Goal: Download file/media

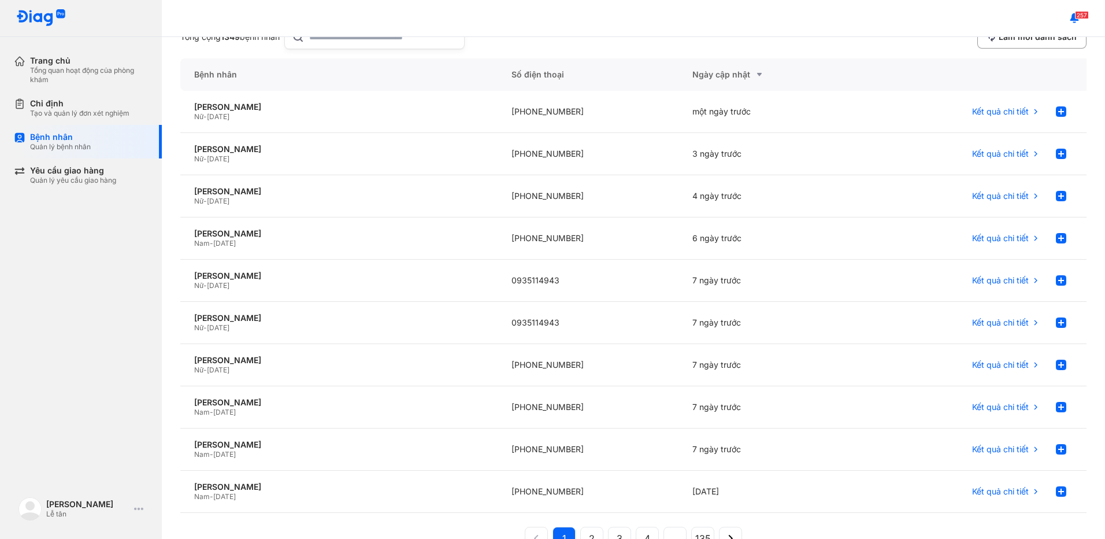
scroll to position [58, 0]
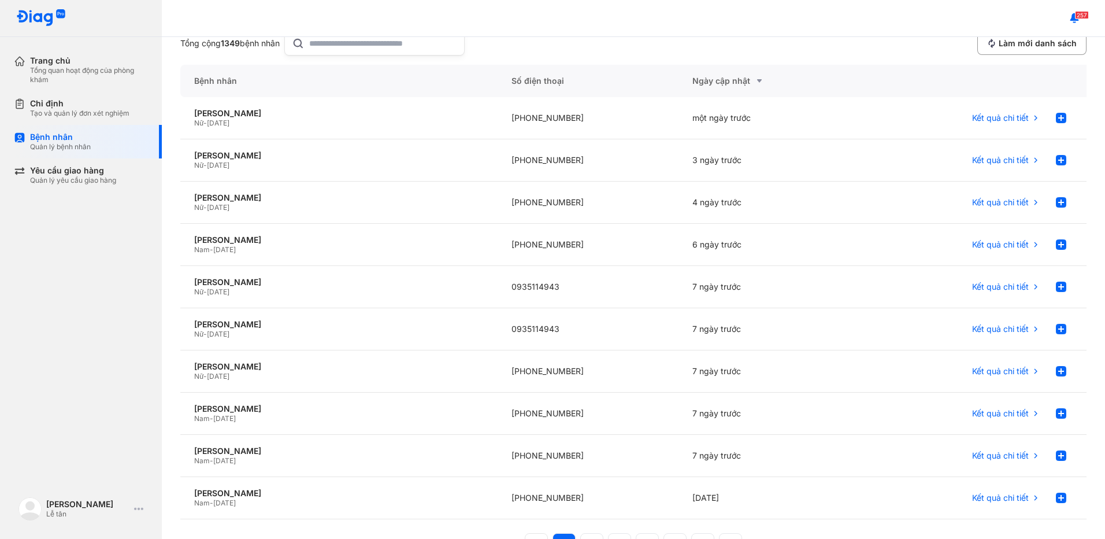
click at [314, 48] on input "text" at bounding box center [383, 43] width 148 height 23
type input "**********"
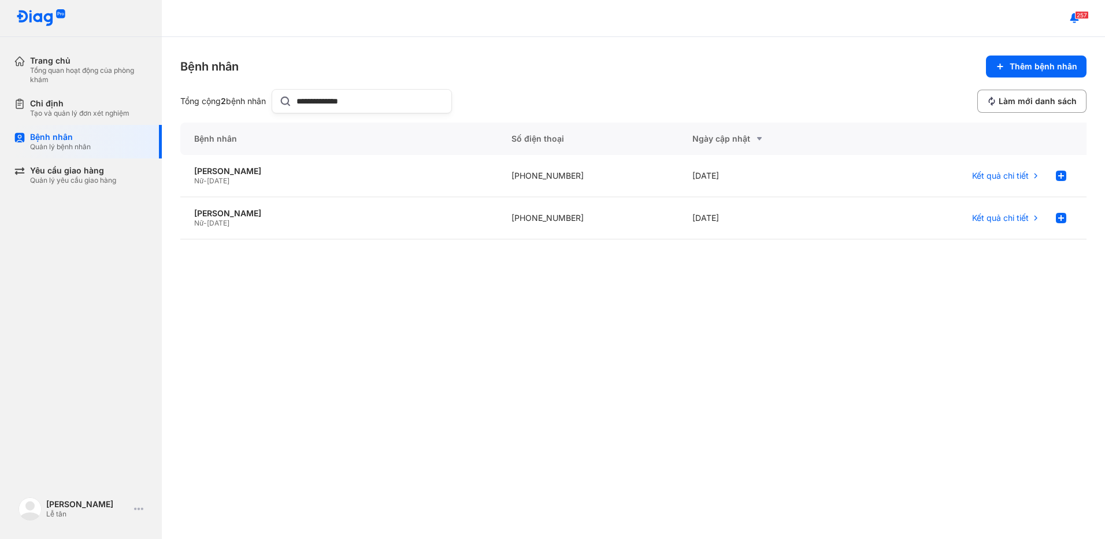
scroll to position [0, 0]
click at [376, 170] on div "[PERSON_NAME]" at bounding box center [339, 171] width 290 height 10
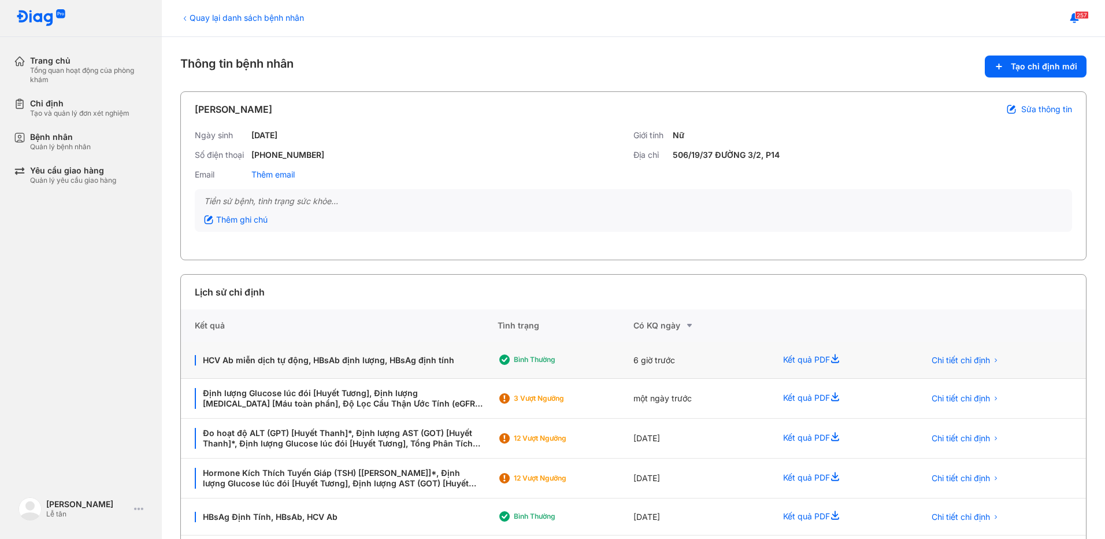
click at [769, 361] on div "Kết quả PDF" at bounding box center [840, 360] width 142 height 37
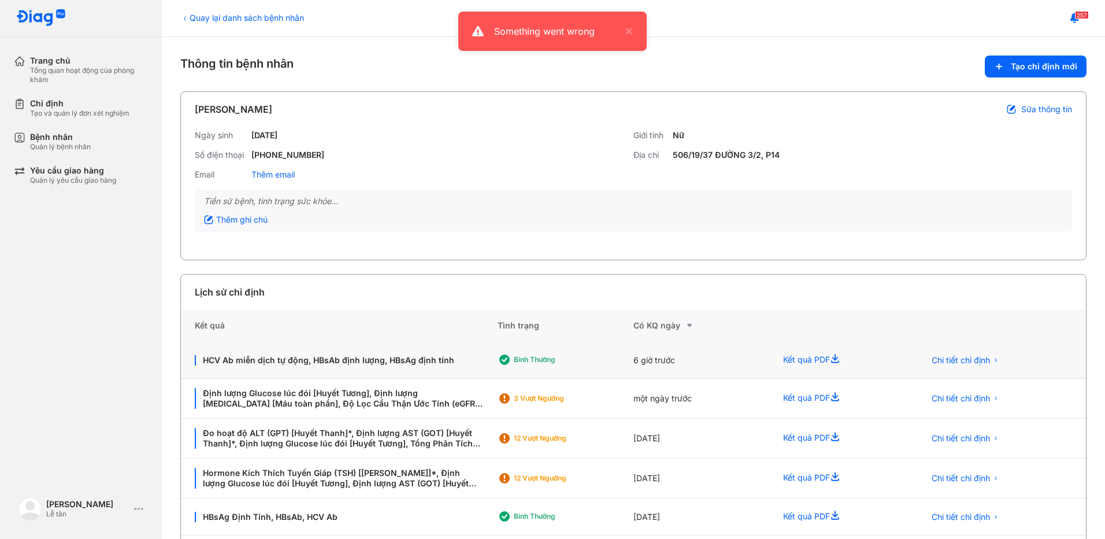
click at [821, 360] on div "Kết quả PDF" at bounding box center [840, 360] width 142 height 37
click at [762, 358] on div "6 giờ trước" at bounding box center [702, 360] width 136 height 37
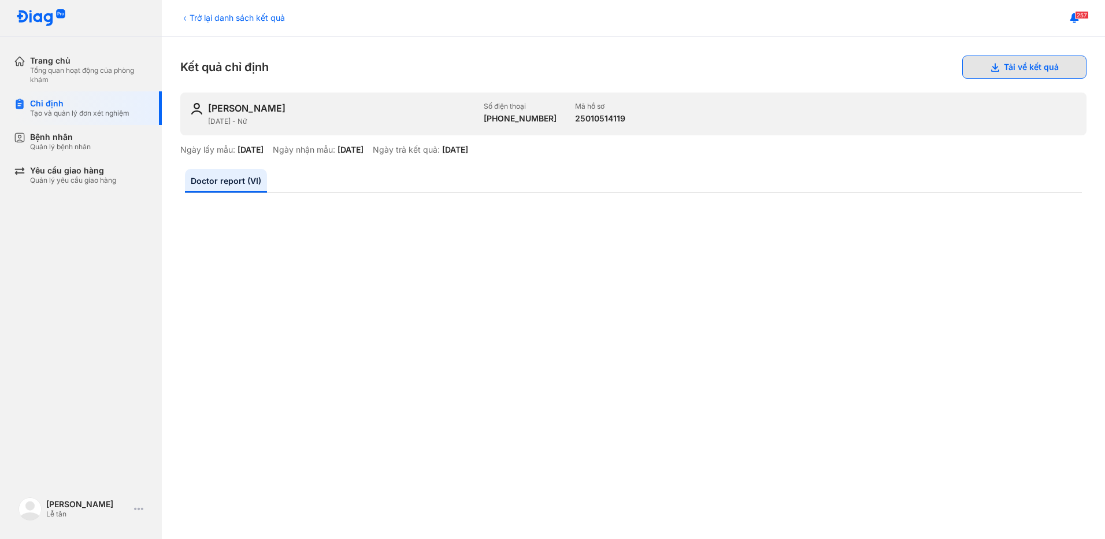
click at [1012, 60] on button "Tải về kết quả" at bounding box center [1024, 66] width 124 height 23
